Goal: Complete application form

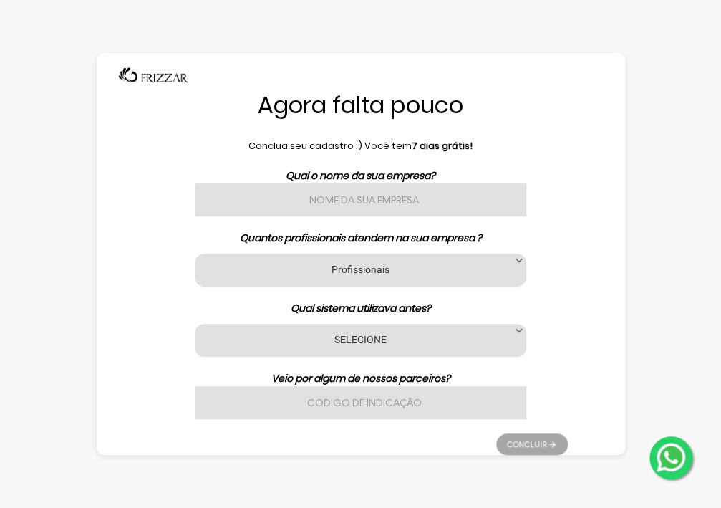
click at [306, 202] on input "text" at bounding box center [360, 199] width 331 height 33
type input "[PERSON_NAME]"
click at [377, 265] on label "Profissionais" at bounding box center [360, 269] width 295 height 14
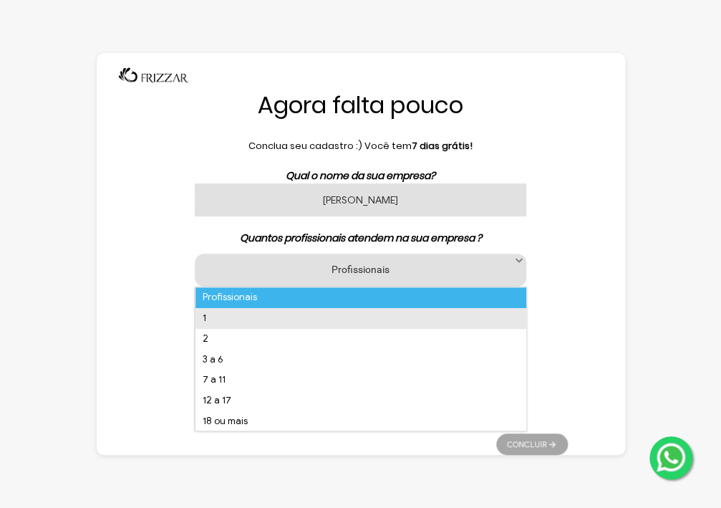
click at [291, 322] on li "1" at bounding box center [360, 318] width 331 height 21
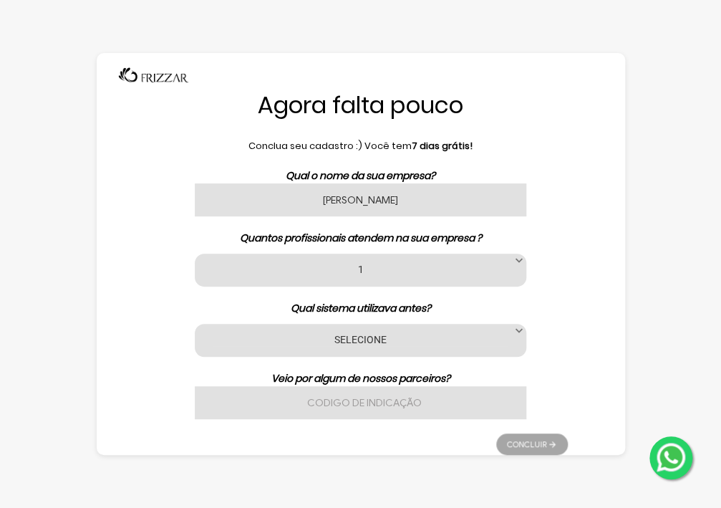
click at [350, 336] on label "SELECIONE" at bounding box center [360, 339] width 295 height 14
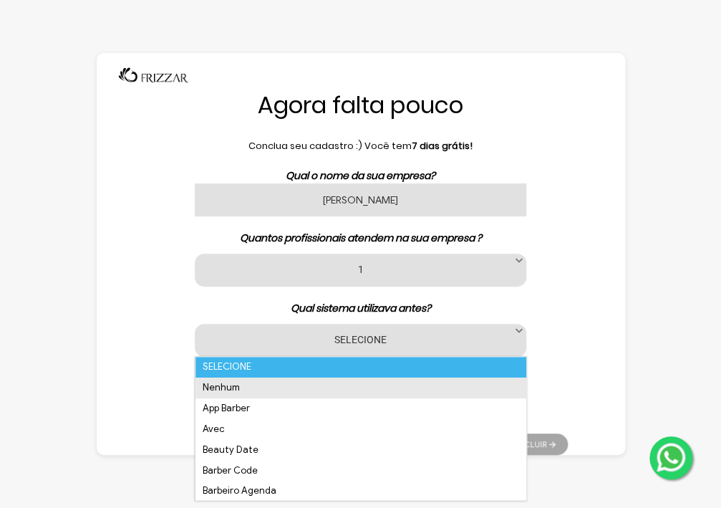
click at [256, 379] on li "Nenhum" at bounding box center [360, 387] width 331 height 21
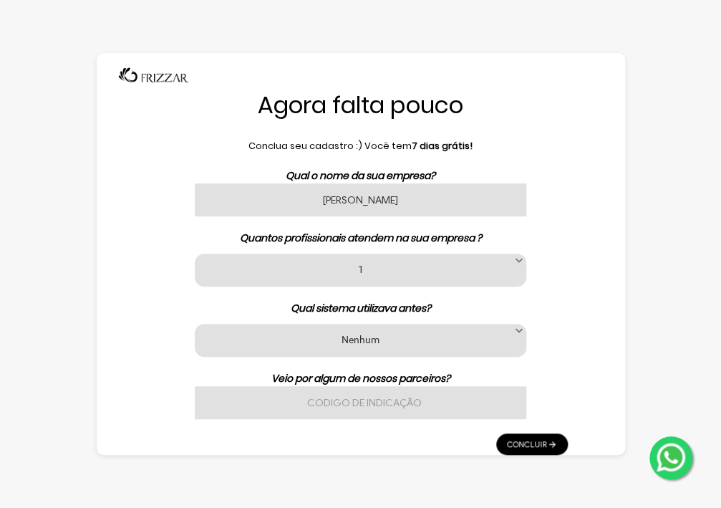
click at [406, 387] on input "text" at bounding box center [360, 402] width 331 height 33
click at [526, 440] on link "Concluir" at bounding box center [532, 443] width 72 height 21
